Goal: Transaction & Acquisition: Book appointment/travel/reservation

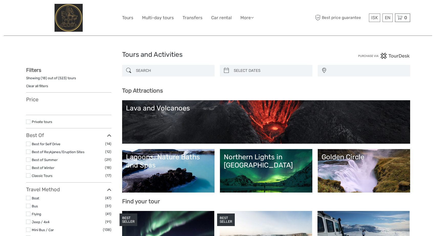
select select
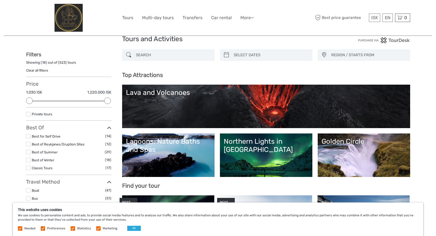
scroll to position [44, 0]
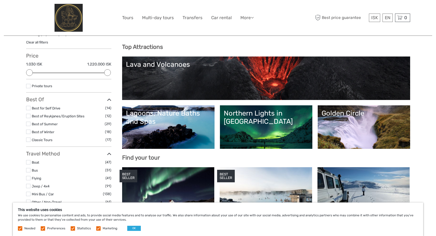
click at [239, 75] on link "Lava and Volcanoes" at bounding box center [266, 78] width 281 height 36
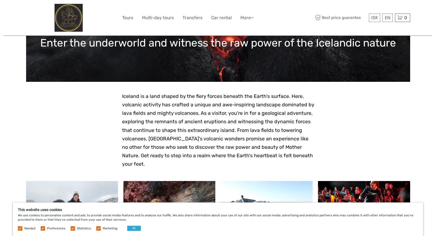
scroll to position [23, 0]
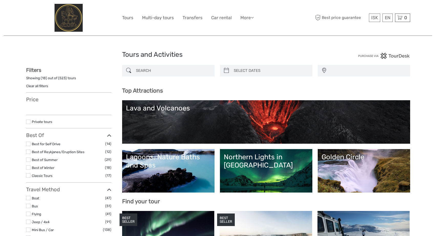
select select
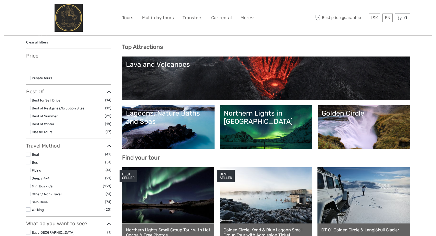
select select
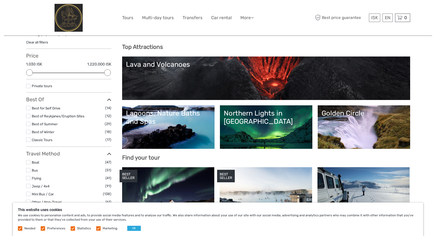
scroll to position [0, 0]
click at [183, 129] on link "Lagoons, Nature Baths and Spas" at bounding box center [168, 127] width 85 height 36
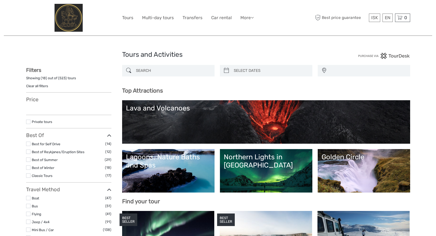
select select
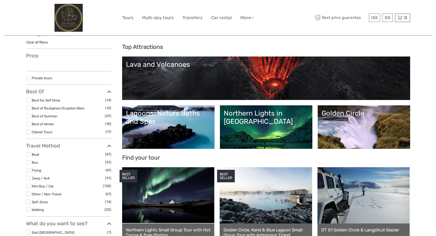
select select
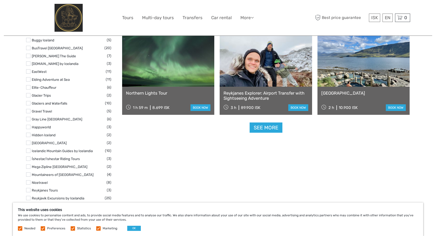
scroll to position [595, 0]
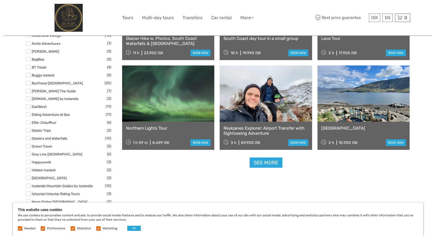
click at [272, 163] on link "See more" at bounding box center [266, 163] width 33 height 11
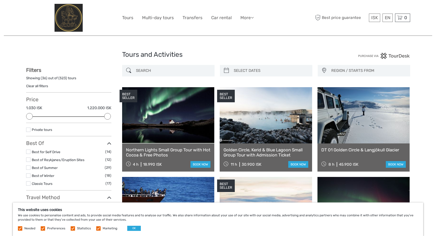
scroll to position [0, 0]
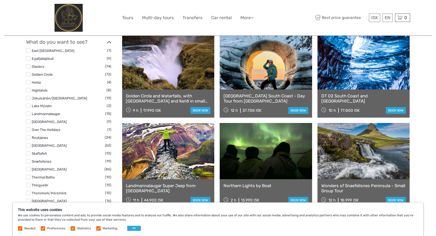
click at [30, 73] on label at bounding box center [28, 74] width 4 height 4
click at [0, 0] on input "checkbox" at bounding box center [0, 0] width 0 height 0
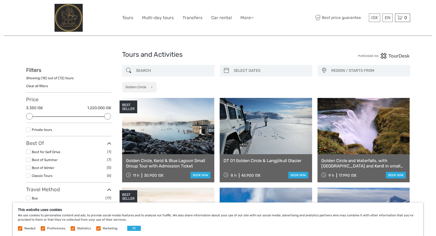
click at [37, 87] on link "Clear all filters" at bounding box center [37, 86] width 22 height 4
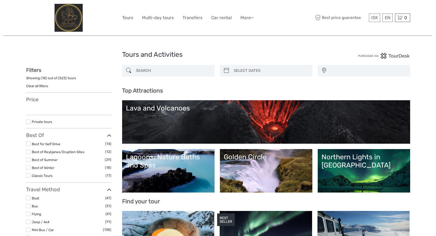
select select
click at [132, 17] on link "Tours" at bounding box center [127, 17] width 11 height 7
select select
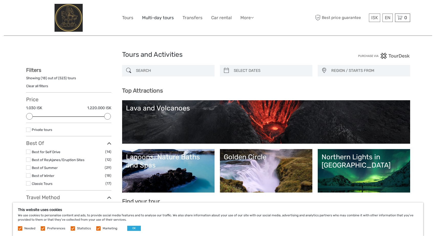
click at [167, 19] on link "Multi-day tours" at bounding box center [158, 17] width 32 height 7
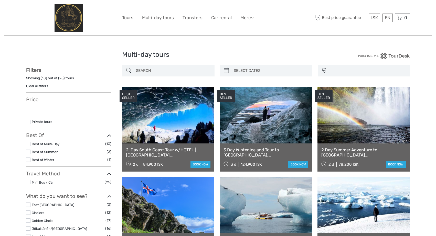
select select
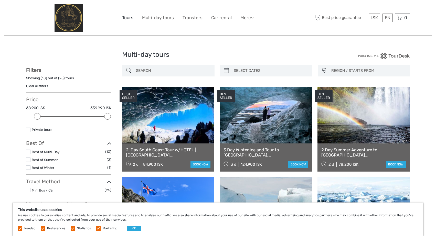
click at [130, 17] on link "Tours" at bounding box center [127, 17] width 11 height 7
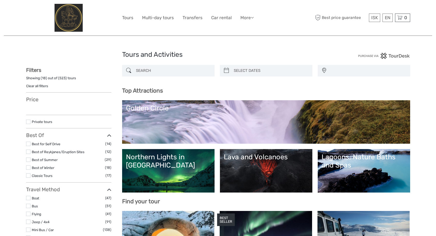
select select
click at [244, 16] on link "More" at bounding box center [247, 17] width 13 height 7
select select
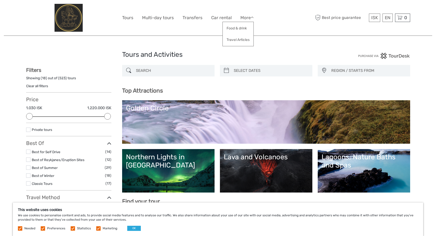
click at [199, 30] on div "ISK ISK € $ £ EN English Español Deutsch Tours Multi-day tours Transfers Car re…" at bounding box center [218, 18] width 192 height 28
click at [240, 28] on link "Food & drink" at bounding box center [238, 28] width 31 height 10
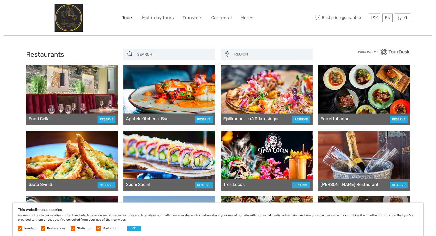
click at [129, 18] on link "Tours" at bounding box center [127, 17] width 11 height 7
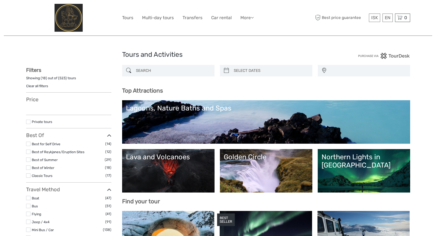
select select
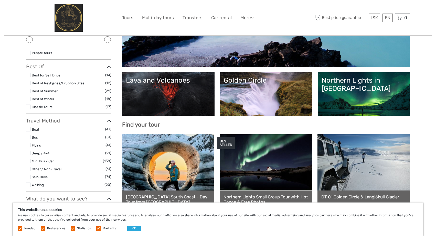
scroll to position [86, 0]
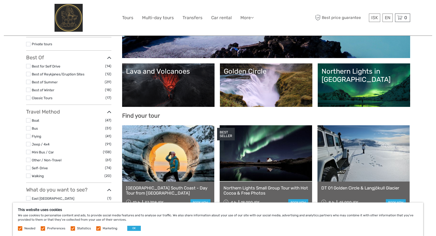
click at [255, 84] on link "Golden Circle" at bounding box center [266, 85] width 85 height 36
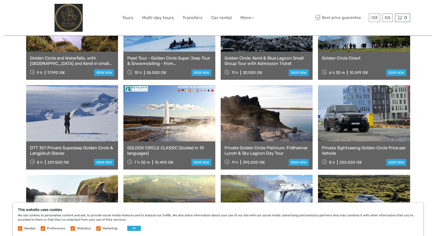
scroll to position [254, 0]
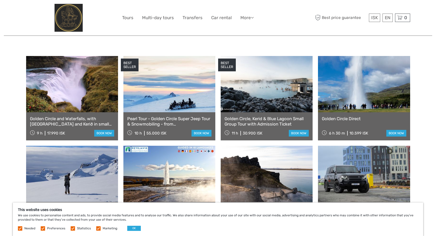
click at [64, 117] on link "Golden Circle and Waterfalls, with [GEOGRAPHIC_DATA] and Kerið in small group" at bounding box center [72, 121] width 84 height 11
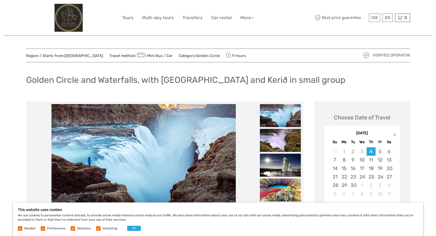
click at [392, 134] on button "Next Month" at bounding box center [396, 136] width 8 height 8
click at [367, 160] on div "6" at bounding box center [371, 160] width 9 height 8
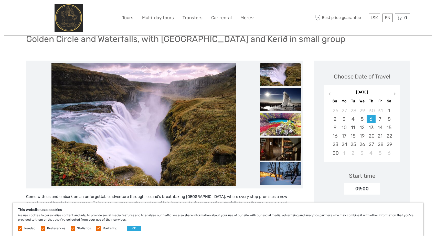
scroll to position [78, 0]
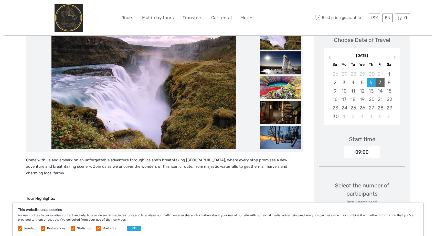
click at [382, 86] on div "7" at bounding box center [380, 82] width 9 height 8
click at [389, 83] on div "8" at bounding box center [389, 82] width 9 height 8
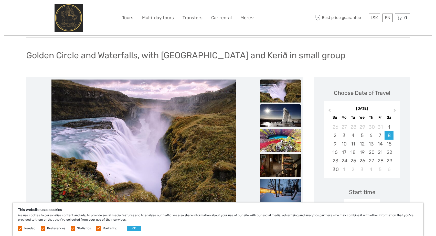
scroll to position [9, 0]
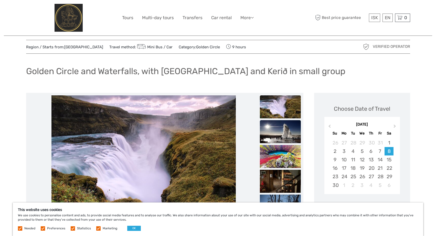
click at [276, 132] on img at bounding box center [280, 131] width 41 height 23
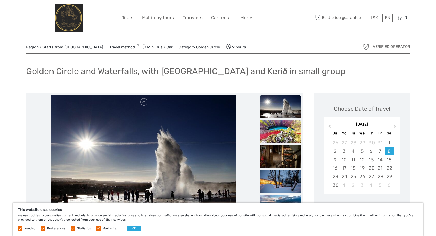
click at [274, 139] on img at bounding box center [280, 131] width 41 height 23
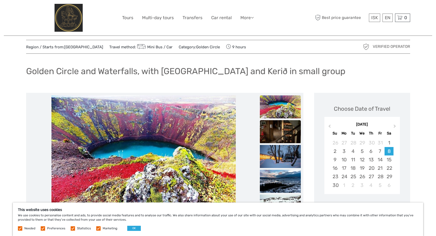
click at [279, 140] on img at bounding box center [280, 131] width 41 height 23
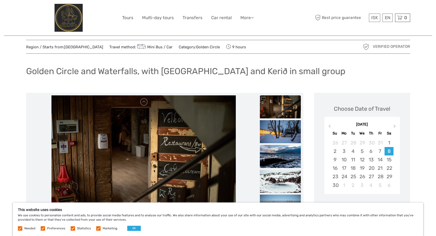
click at [278, 145] on img at bounding box center [280, 156] width 41 height 23
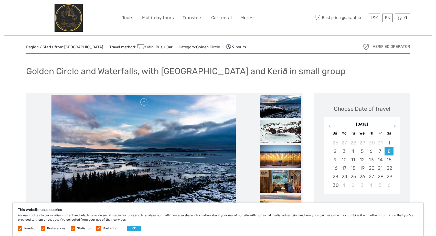
click at [277, 152] on img at bounding box center [280, 156] width 41 height 23
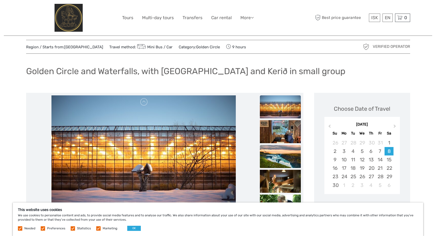
click at [275, 161] on img at bounding box center [280, 156] width 41 height 23
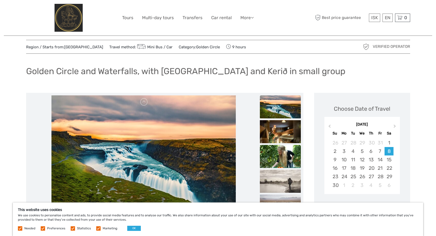
click at [275, 153] on img at bounding box center [280, 156] width 41 height 23
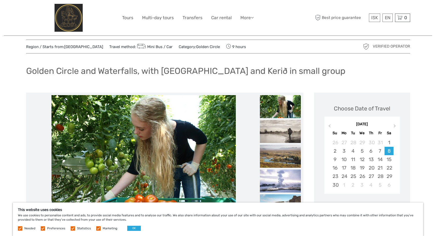
scroll to position [65, 0]
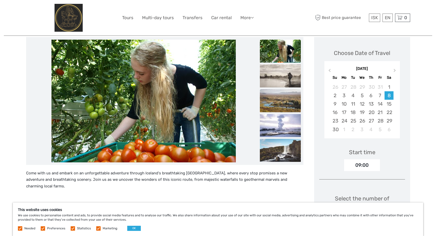
click at [298, 105] on img at bounding box center [280, 100] width 41 height 23
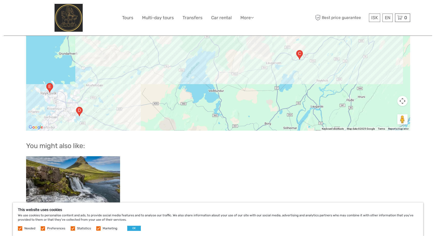
scroll to position [917, 0]
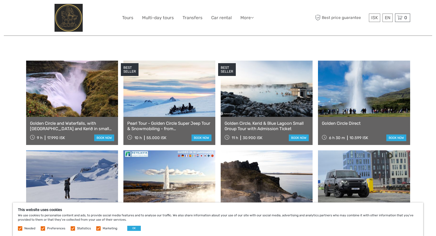
scroll to position [249, 0]
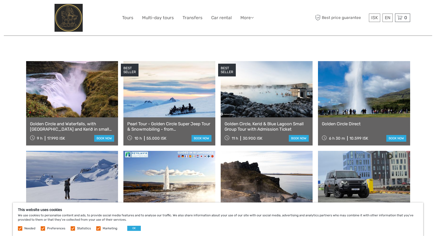
click at [263, 121] on link "Golden Circle, Kerid & Blue Lagoon Small Group Tour with Admission Ticket" at bounding box center [267, 126] width 84 height 11
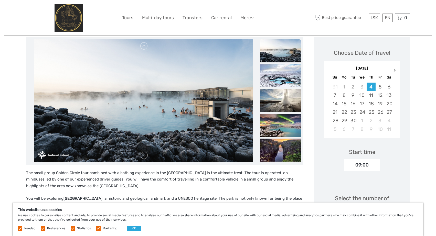
click at [398, 70] on button "Next Month" at bounding box center [396, 71] width 8 height 8
click at [372, 94] on div "6" at bounding box center [371, 95] width 9 height 8
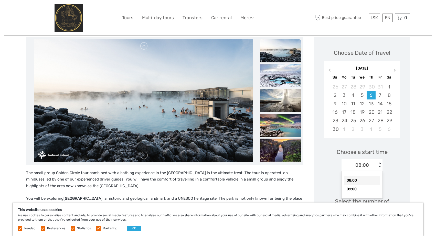
click at [379, 168] on div "< >" at bounding box center [380, 165] width 4 height 5
click at [321, 167] on div "Choose a start time 08:00 < >" at bounding box center [363, 157] width 86 height 33
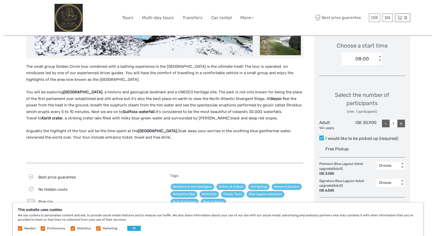
scroll to position [186, 0]
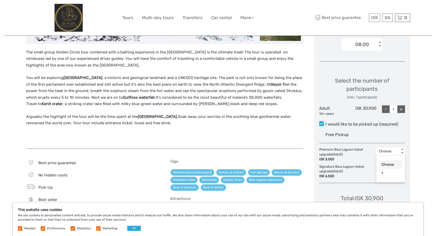
click at [389, 154] on div "Choose" at bounding box center [388, 151] width 18 height 5
click at [384, 172] on div "1" at bounding box center [391, 173] width 24 height 9
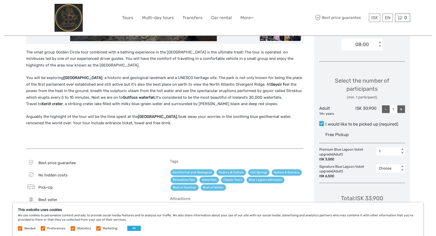
scroll to position [209, 0]
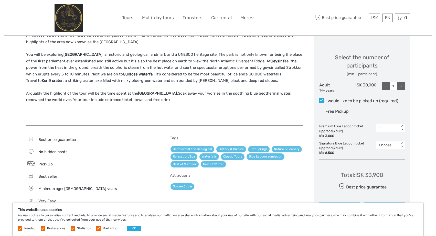
click at [392, 146] on div "Choose" at bounding box center [388, 145] width 18 height 5
click at [385, 166] on div "1" at bounding box center [391, 167] width 24 height 9
click at [389, 132] on div "1 < >" at bounding box center [391, 131] width 29 height 15
click at [388, 127] on div "1" at bounding box center [388, 128] width 18 height 5
click at [386, 139] on div "Choose" at bounding box center [391, 141] width 24 height 9
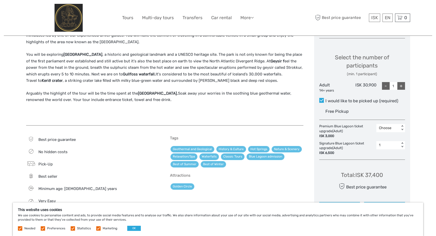
click at [416, 140] on div "Region / Starts from: Capital Region Travel method: Mini Bus / Car Category: Go…" at bounding box center [218, 150] width 429 height 719
click at [384, 146] on div "1" at bounding box center [388, 145] width 18 height 5
click at [384, 157] on div "Choose" at bounding box center [391, 159] width 24 height 9
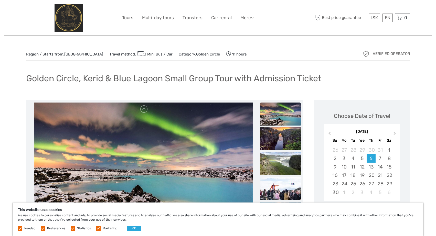
scroll to position [49, 0]
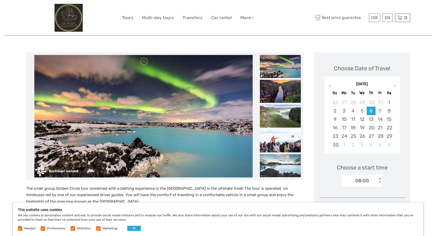
click at [266, 107] on img at bounding box center [280, 116] width 41 height 23
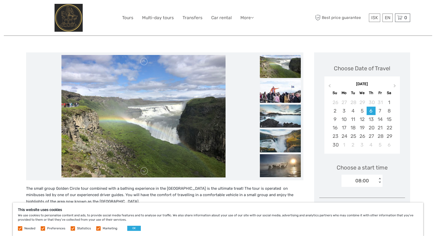
click at [277, 101] on img at bounding box center [280, 91] width 41 height 23
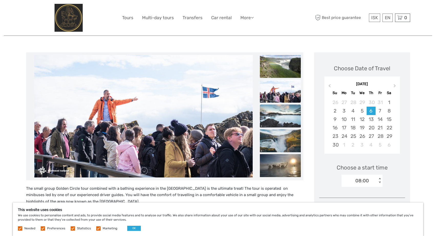
click at [272, 111] on img at bounding box center [280, 116] width 41 height 23
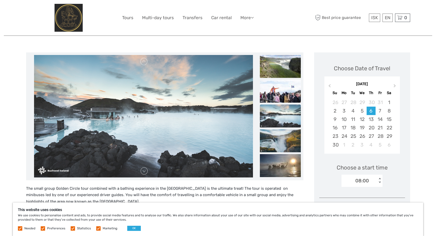
scroll to position [0, 0]
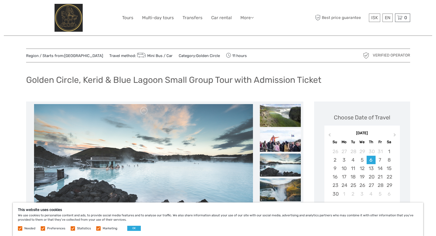
click at [272, 111] on img at bounding box center [280, 115] width 41 height 23
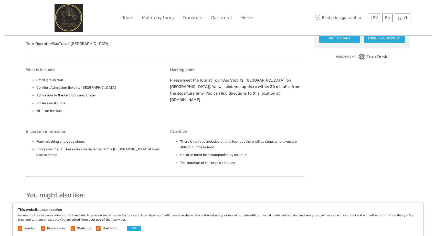
scroll to position [382, 0]
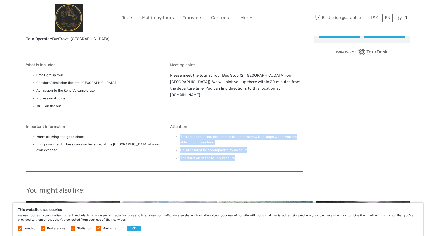
drag, startPoint x: 236, startPoint y: 161, endPoint x: 173, endPoint y: 136, distance: 68.6
click at [173, 137] on div "Attention There is no food included on this tour but there will be stops where …" at bounding box center [236, 146] width 133 height 42
click at [173, 136] on ul "There is no food included on this tour but there will be stops where you are ab…" at bounding box center [236, 147] width 133 height 27
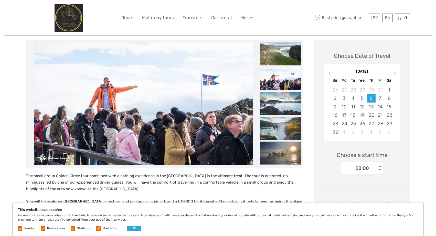
scroll to position [52, 0]
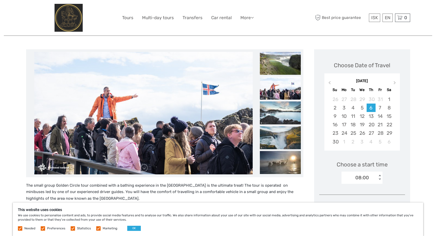
click at [271, 94] on img at bounding box center [280, 88] width 41 height 23
click at [288, 111] on img at bounding box center [280, 112] width 41 height 23
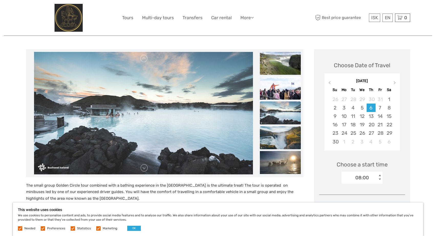
click at [279, 131] on img at bounding box center [280, 137] width 41 height 23
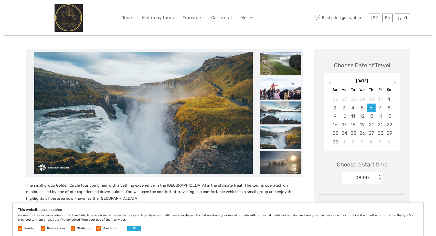
click at [281, 157] on img at bounding box center [280, 162] width 41 height 23
